Goal: Task Accomplishment & Management: Complete application form

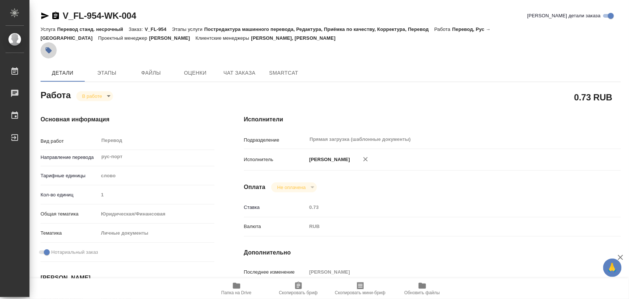
click at [48, 50] on icon "button" at bounding box center [49, 51] width 6 height 6
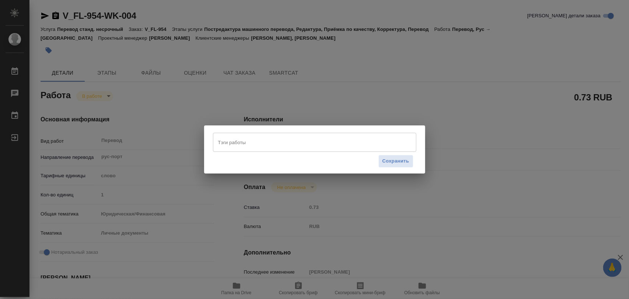
click at [247, 145] on input "Тэги работы" at bounding box center [307, 142] width 183 height 13
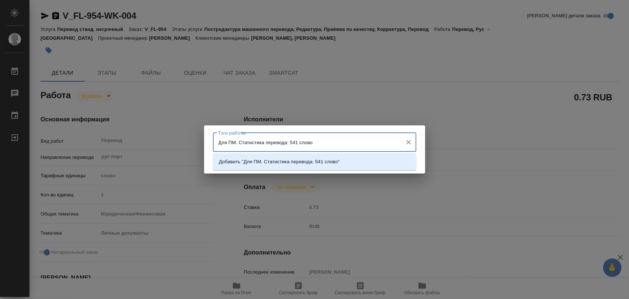
type input "Для ПМ. Статистика перевода: 541 слово."
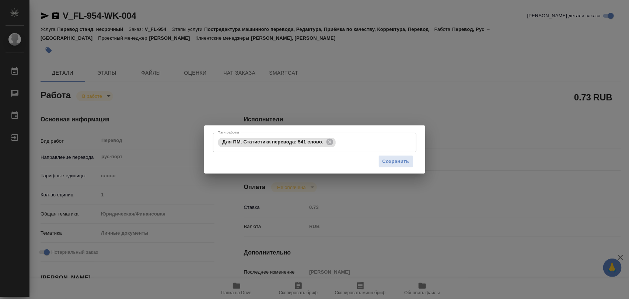
click at [407, 168] on div "Сохранить" at bounding box center [314, 161] width 203 height 19
click at [401, 164] on span "Сохранить" at bounding box center [395, 162] width 27 height 8
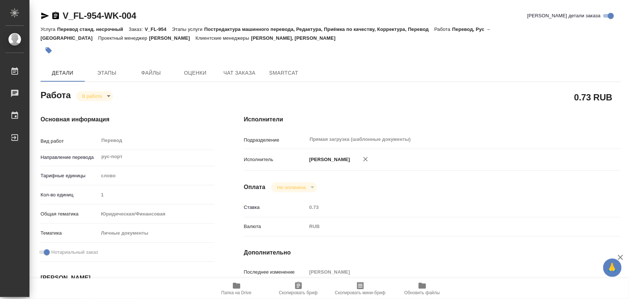
type input "inProgress"
type input "рус-порт"
type input "5a8b1489cc6b4906c91bfd90"
type input "1"
type input "yr-fn"
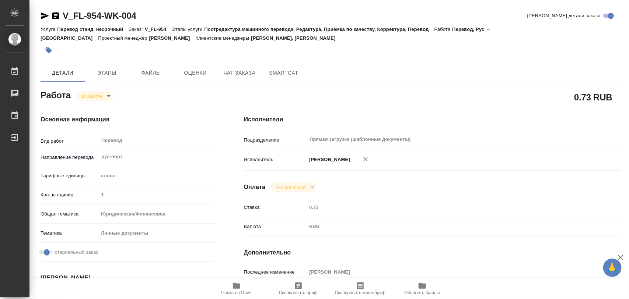
type input "5a8b8b956a9677013d343cfe"
checkbox input "true"
type input "[DATE] 14:23"
type input "[DATE] 18:04"
type input "[DATE] 14:00"
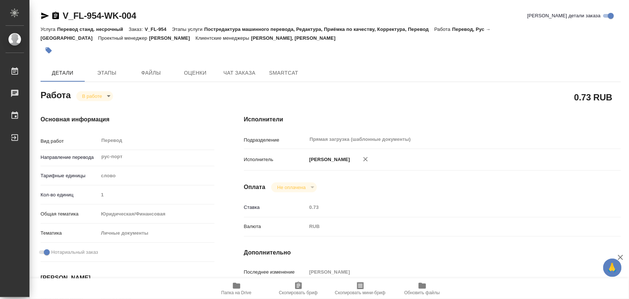
type input "[DATE] 14:00"
type input "Прямая загрузка (шаблонные документы)"
type input "notPayed"
type input "0.73"
type input "RUB"
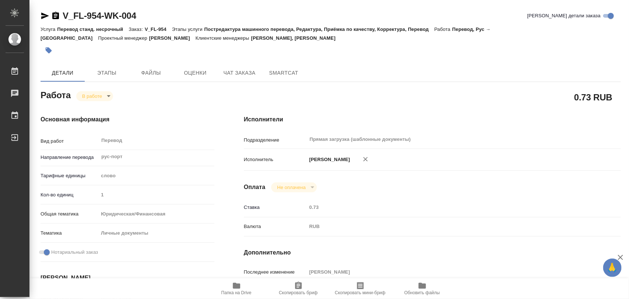
type input "[PERSON_NAME]"
type input "V_FL-954"
type input "Перевод станд. несрочный"
type input "Постредактура машинного перевода, Редактура, Приёмка по качеству, Корректура, П…"
type input "[PERSON_NAME], [PERSON_NAME]"
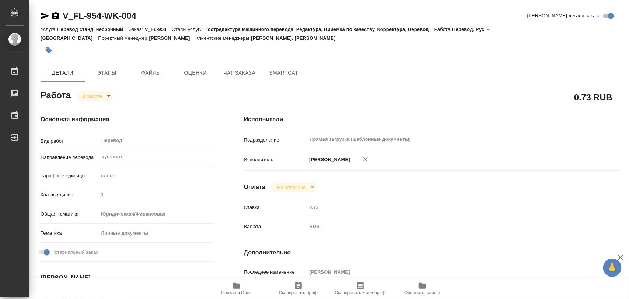
type input "/Clients/FL_V/Orders/V_FL-954"
click at [232, 288] on icon "button" at bounding box center [236, 286] width 9 height 9
